Goal: Entertainment & Leisure: Browse casually

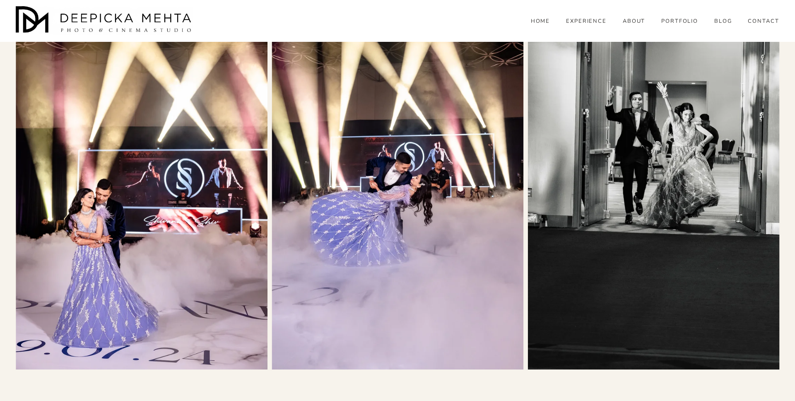
scroll to position [2616, 0]
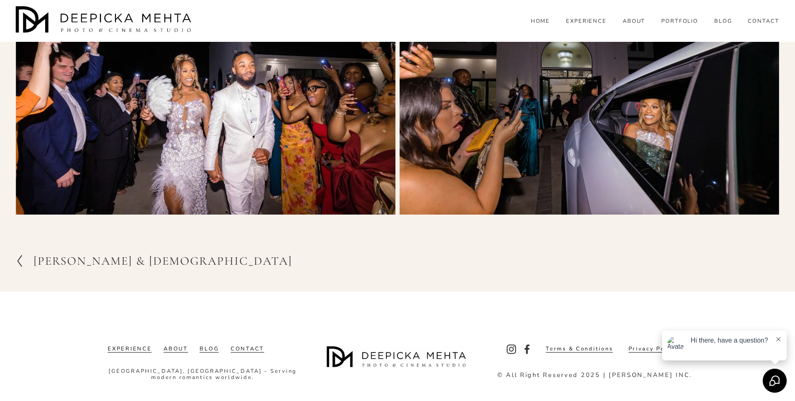
scroll to position [3150, 0]
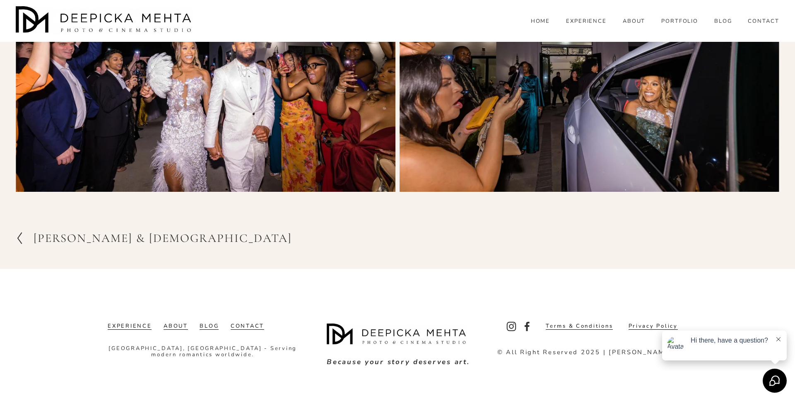
click at [73, 241] on h2 "[PERSON_NAME] & [DEMOGRAPHIC_DATA]" at bounding box center [163, 238] width 258 height 12
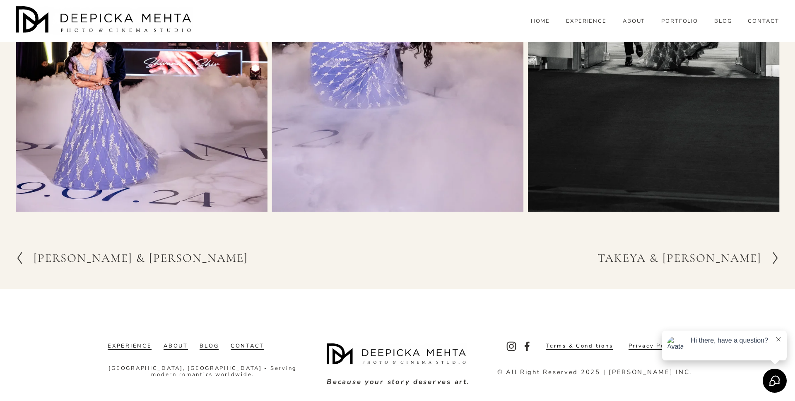
scroll to position [2622, 0]
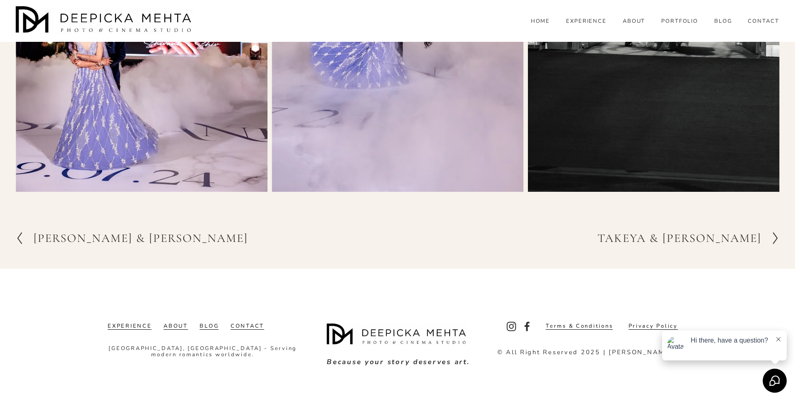
click at [699, 241] on h2 "TAKEYA & [PERSON_NAME]" at bounding box center [680, 238] width 164 height 12
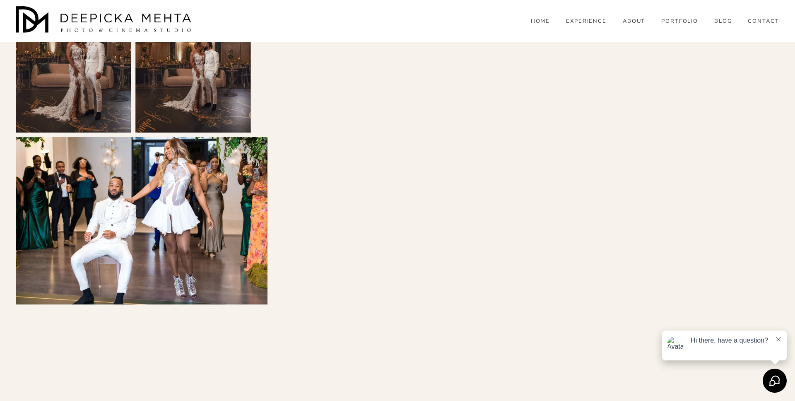
scroll to position [2776, 0]
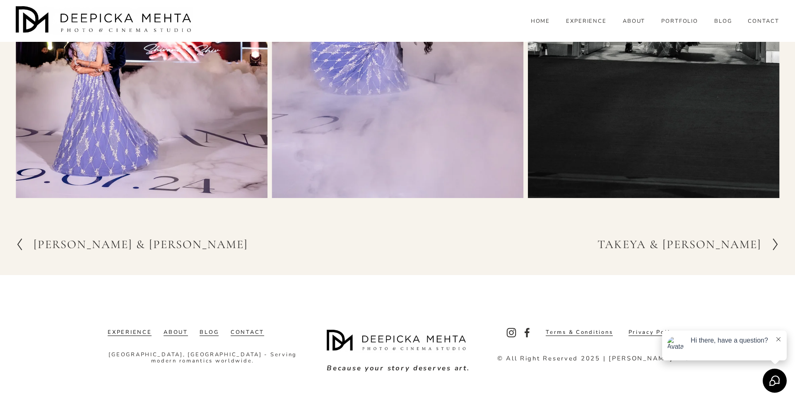
scroll to position [2616, 0]
